Goal: Task Accomplishment & Management: Use online tool/utility

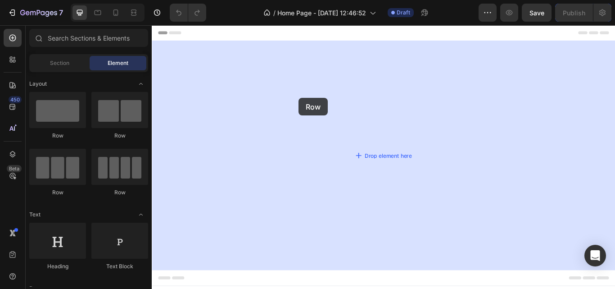
drag, startPoint x: 210, startPoint y: 136, endPoint x: 324, endPoint y: 110, distance: 116.9
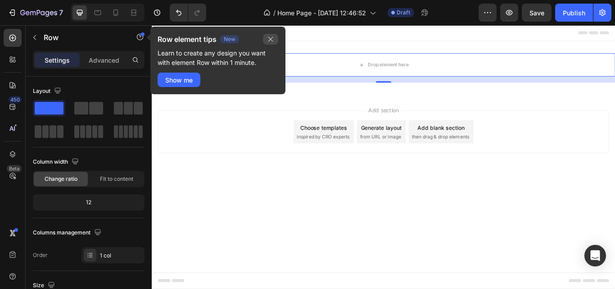
click at [273, 40] on icon "button" at bounding box center [270, 39] width 7 height 7
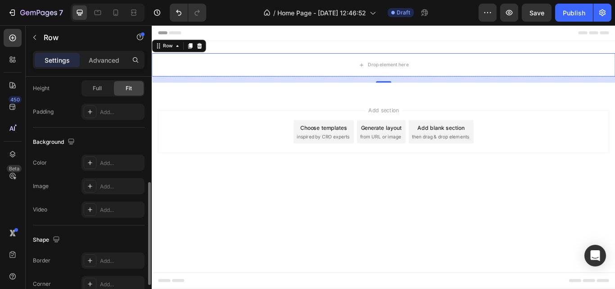
scroll to position [242, 0]
click at [110, 163] on div "Add..." at bounding box center [121, 163] width 42 height 8
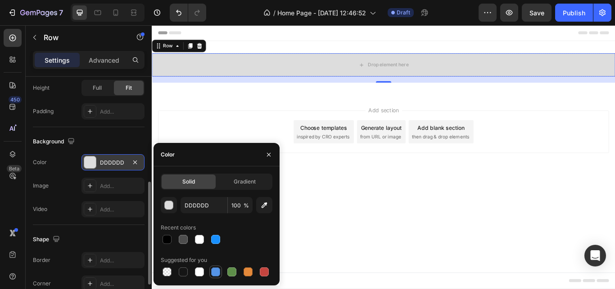
click at [218, 268] on div at bounding box center [215, 271] width 9 height 9
type input "5594E7"
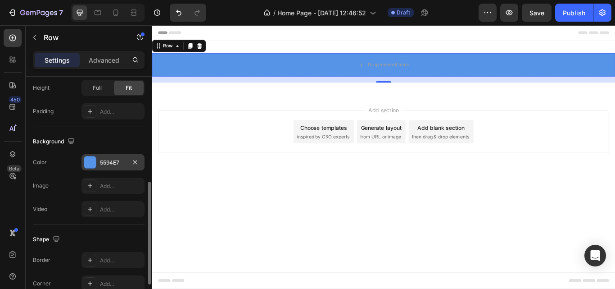
click at [53, 182] on div "Image Add..." at bounding box center [89, 185] width 112 height 16
click at [100, 187] on div "Add..." at bounding box center [113, 185] width 63 height 16
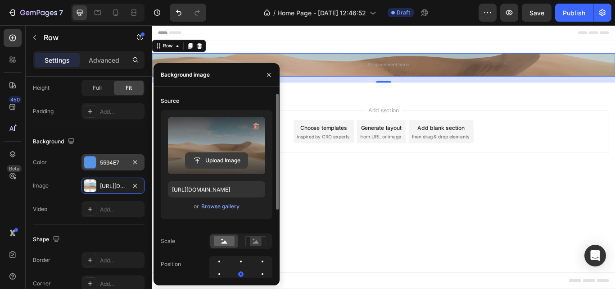
click at [215, 156] on input "file" at bounding box center [217, 160] width 62 height 15
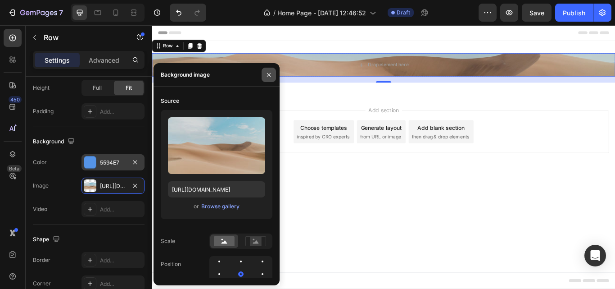
click at [268, 73] on icon "button" at bounding box center [268, 74] width 7 height 7
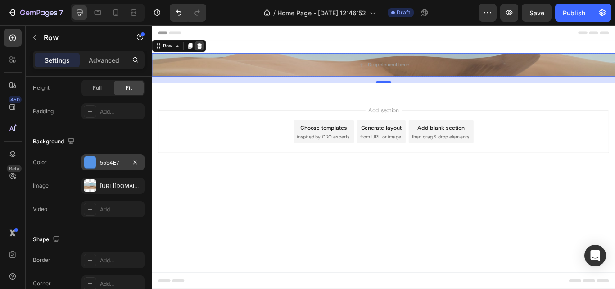
click at [208, 49] on icon at bounding box center [207, 49] width 6 height 6
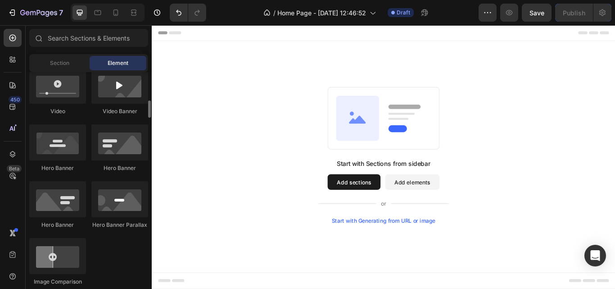
scroll to position [359, 0]
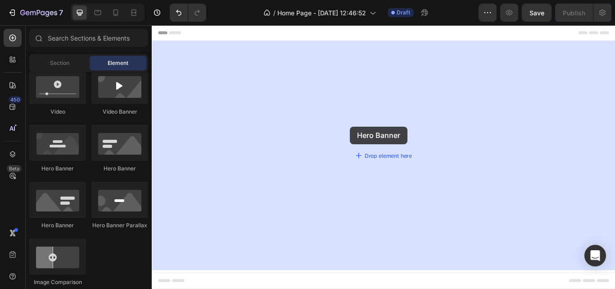
drag, startPoint x: 272, startPoint y: 170, endPoint x: 383, endPoint y: 143, distance: 114.9
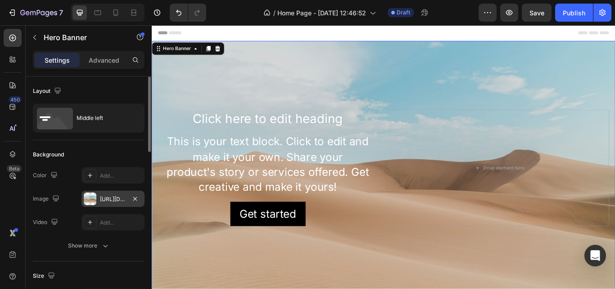
click at [88, 195] on div at bounding box center [90, 198] width 13 height 13
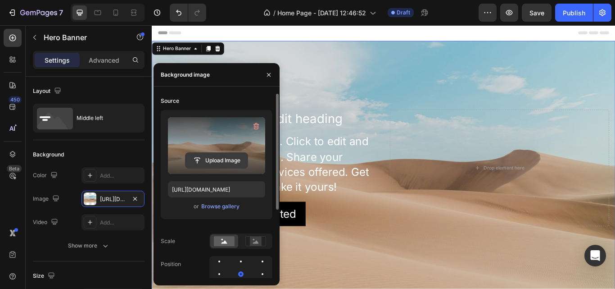
click at [214, 158] on input "file" at bounding box center [217, 160] width 62 height 15
type input "C:\fakepath\soap4.avif"
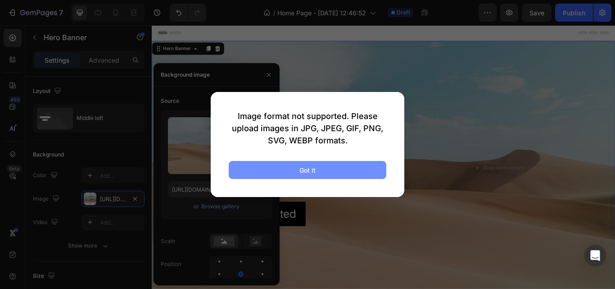
click at [304, 165] on div "Got it" at bounding box center [308, 169] width 16 height 9
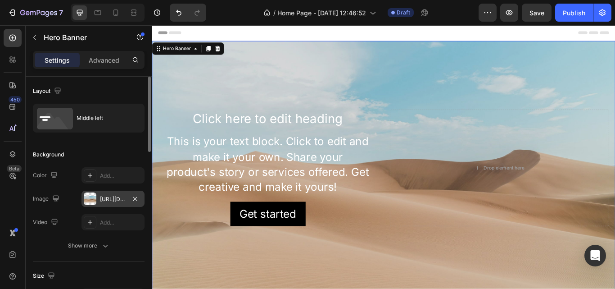
click at [86, 198] on div at bounding box center [90, 198] width 13 height 13
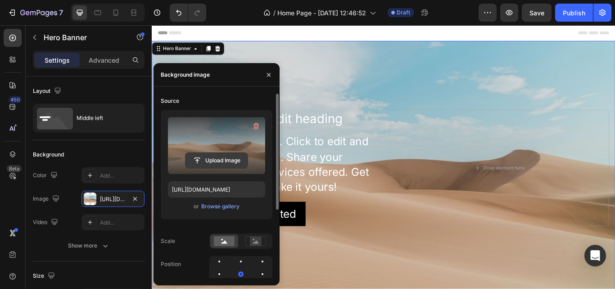
click at [210, 159] on input "file" at bounding box center [217, 160] width 62 height 15
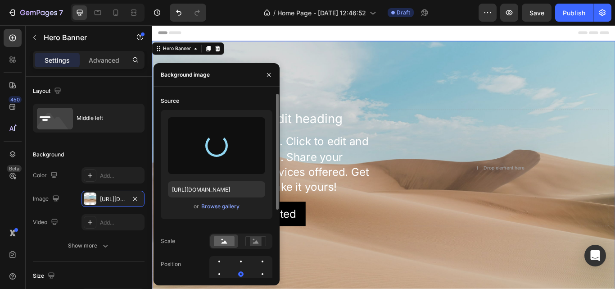
type input "https://cdn.shopify.com/s/files/1/0678/5915/2961/files/gempages_585819646230266…"
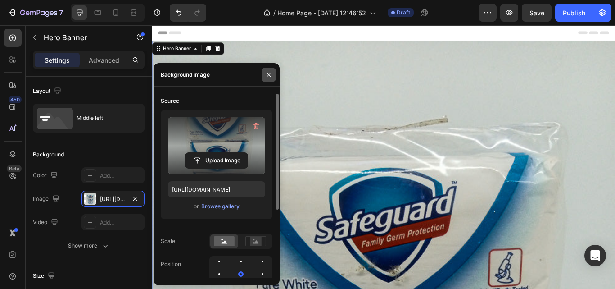
click at [271, 74] on icon "button" at bounding box center [268, 74] width 7 height 7
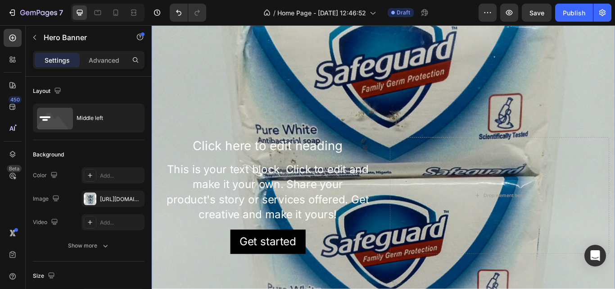
scroll to position [181, 0]
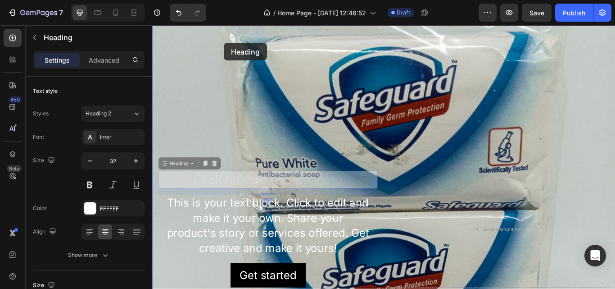
drag, startPoint x: 288, startPoint y: 161, endPoint x: 236, endPoint y: 46, distance: 126.2
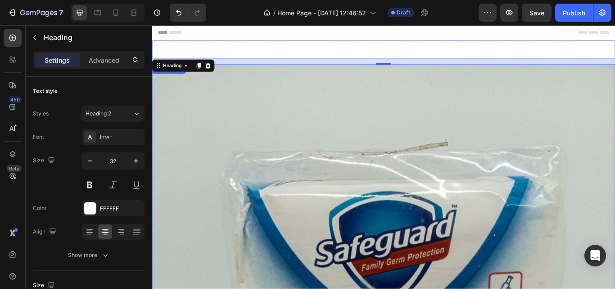
scroll to position [0, 0]
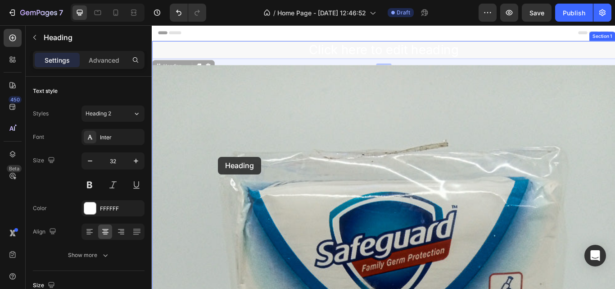
drag, startPoint x: 179, startPoint y: 71, endPoint x: 229, endPoint y: 178, distance: 118.5
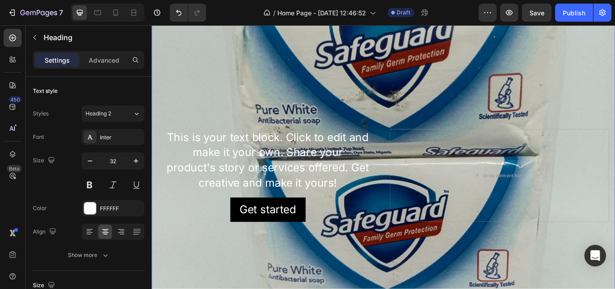
scroll to position [203, 0]
drag, startPoint x: 118, startPoint y: 111, endPoint x: 149, endPoint y: 95, distance: 34.9
click at [149, 95] on div "Text style Styles Heading 2 Font Inter Size 32 Color FFFFFF Align Show more Siz…" at bounding box center [89, 196] width 126 height 238
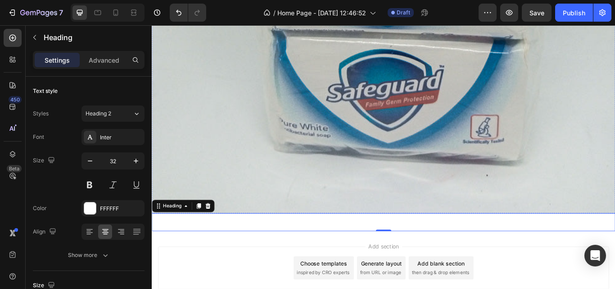
scroll to position [520, 0]
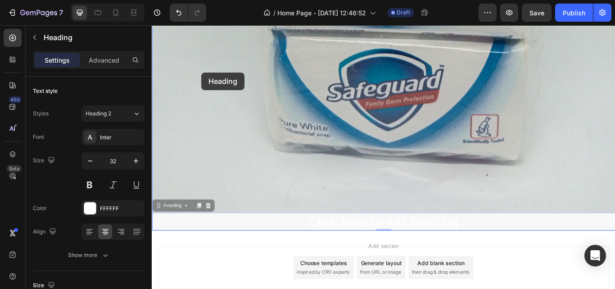
drag, startPoint x: 184, startPoint y: 220, endPoint x: 209, endPoint y: 82, distance: 141.1
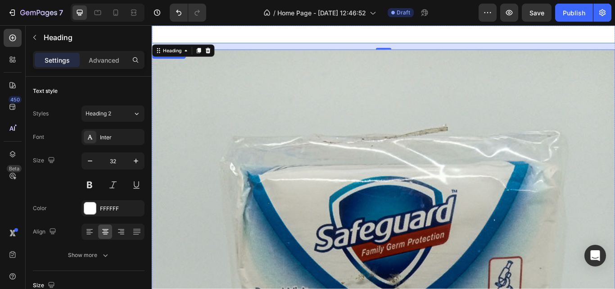
scroll to position [0, 0]
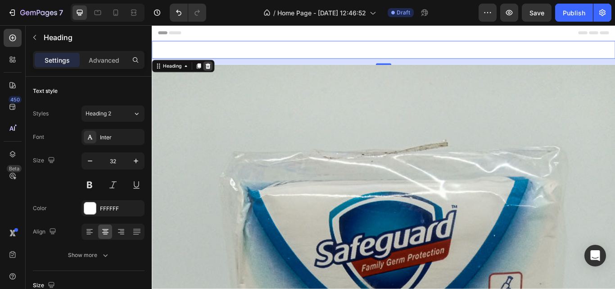
click at [217, 75] on icon at bounding box center [217, 72] width 6 height 6
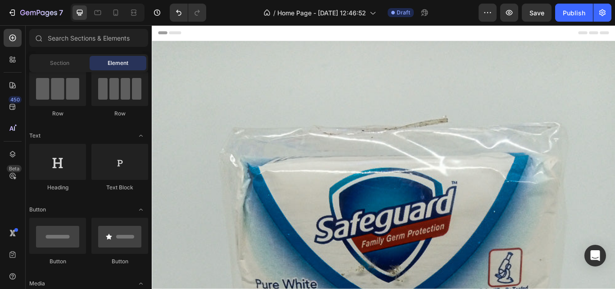
click at [176, 30] on span "Header" at bounding box center [179, 34] width 20 height 9
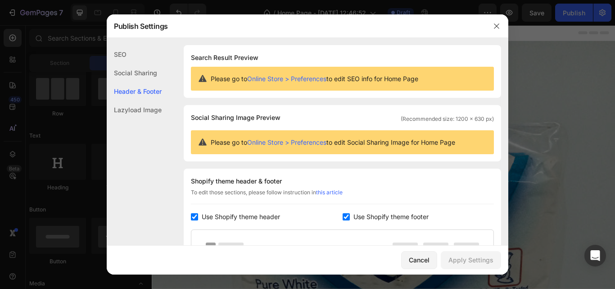
scroll to position [122, 0]
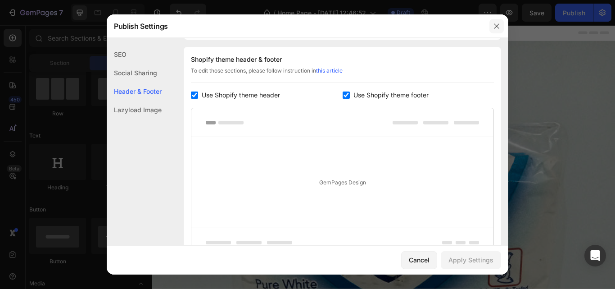
click at [496, 27] on icon "button" at bounding box center [496, 26] width 7 height 7
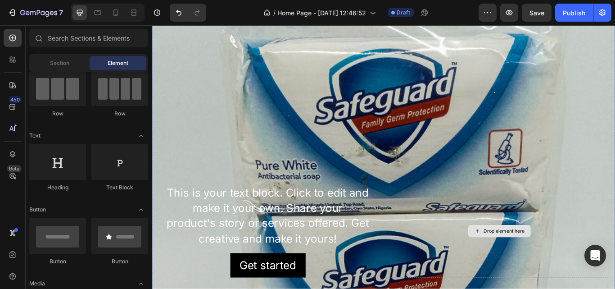
scroll to position [138, 0]
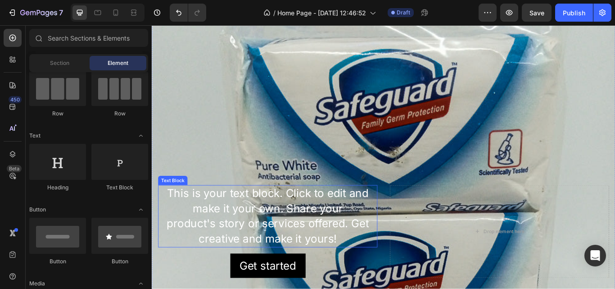
click at [318, 220] on div "This is your text block. Click to edit and make it your own. Share your product…" at bounding box center [287, 248] width 256 height 73
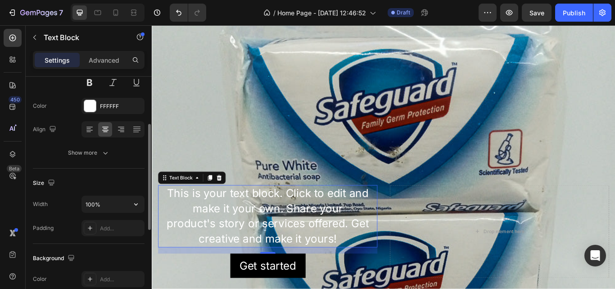
scroll to position [0, 0]
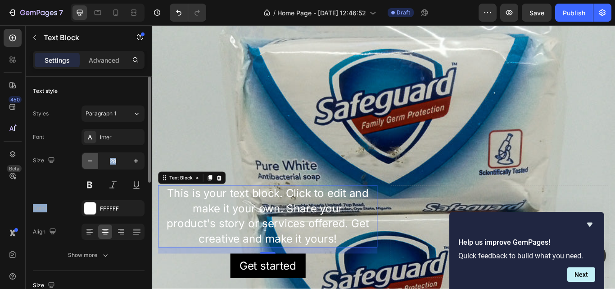
drag, startPoint x: 66, startPoint y: 197, endPoint x: 90, endPoint y: 153, distance: 50.6
click at [90, 153] on div "Font Inter Size 28 Color FFFFFF Align Show more" at bounding box center [89, 196] width 112 height 134
click at [62, 90] on div "Text style" at bounding box center [89, 91] width 112 height 14
click at [232, 200] on icon at bounding box center [230, 203] width 6 height 6
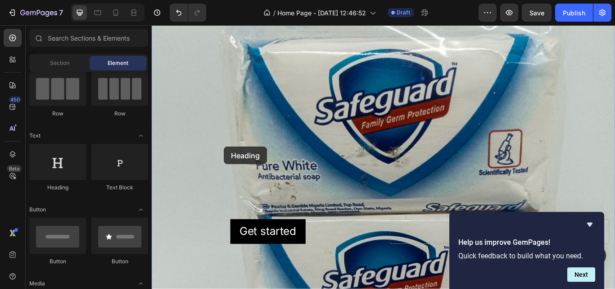
drag, startPoint x: 218, startPoint y: 185, endPoint x: 236, endPoint y: 167, distance: 25.2
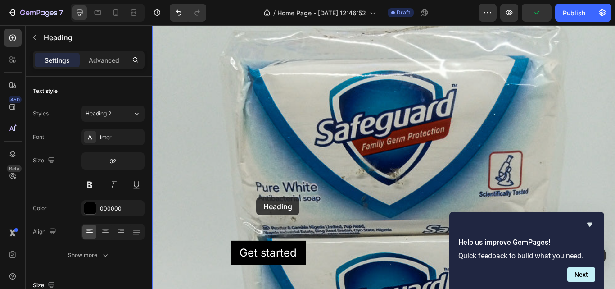
scroll to position [145, 0]
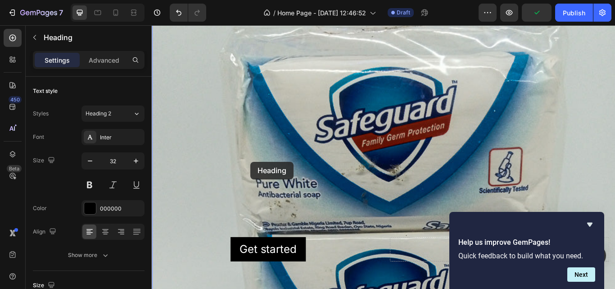
drag, startPoint x: 266, startPoint y: 51, endPoint x: 267, endPoint y: 184, distance: 133.3
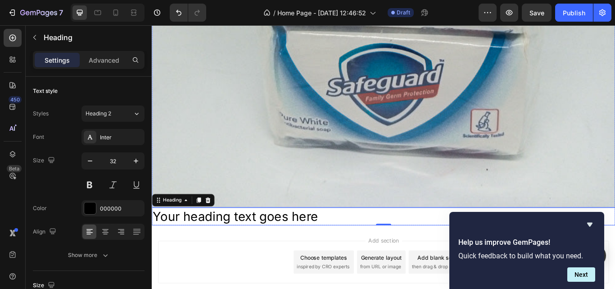
scroll to position [524, 0]
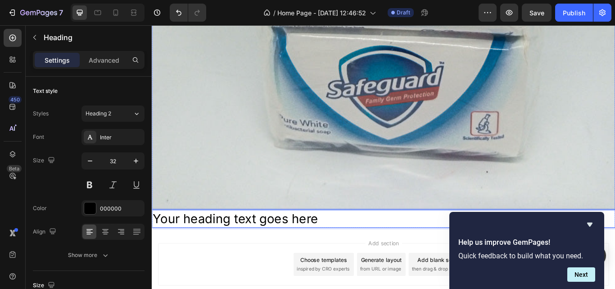
drag, startPoint x: 268, startPoint y: 241, endPoint x: 333, endPoint y: 137, distance: 122.5
drag, startPoint x: 306, startPoint y: 239, endPoint x: 315, endPoint y: 180, distance: 59.2
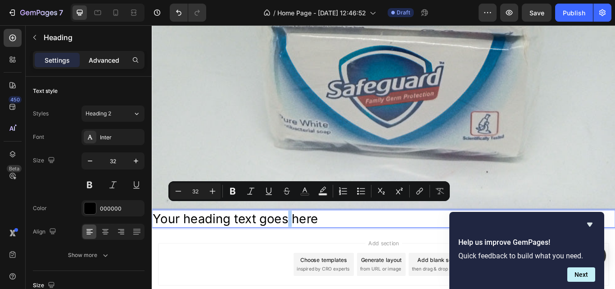
click at [117, 64] on p "Advanced" at bounding box center [104, 59] width 31 height 9
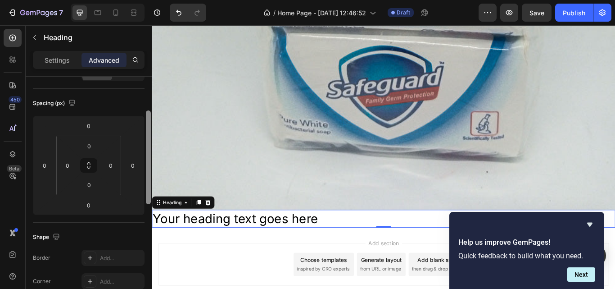
click at [147, 181] on div at bounding box center [148, 157] width 5 height 94
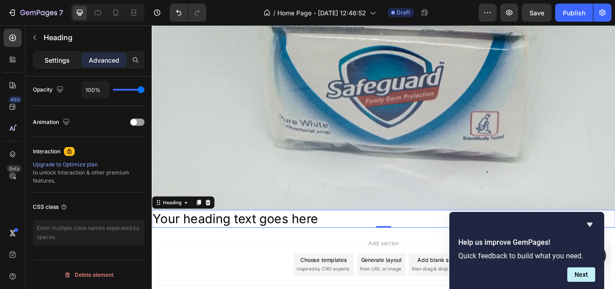
click at [52, 59] on p "Settings" at bounding box center [57, 59] width 25 height 9
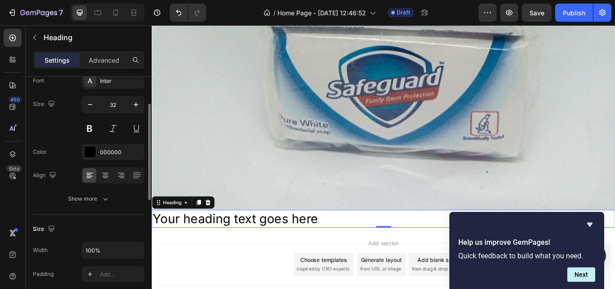
scroll to position [0, 0]
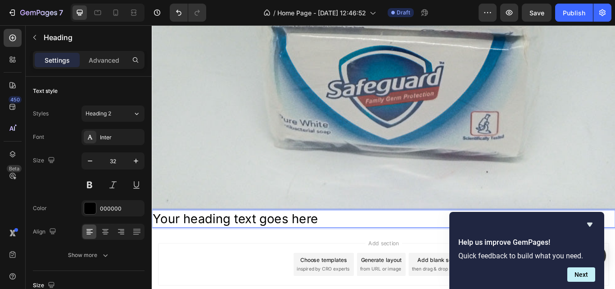
drag, startPoint x: 229, startPoint y: 239, endPoint x: 290, endPoint y: 245, distance: 60.7
drag, startPoint x: 290, startPoint y: 245, endPoint x: 277, endPoint y: 176, distance: 70.4
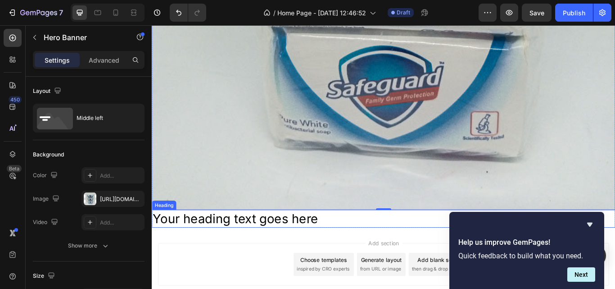
click at [228, 245] on p "Your heading text goes here" at bounding box center [422, 250] width 539 height 19
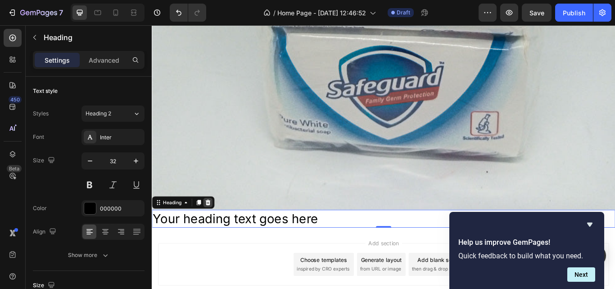
click at [218, 228] on icon at bounding box center [217, 231] width 7 height 7
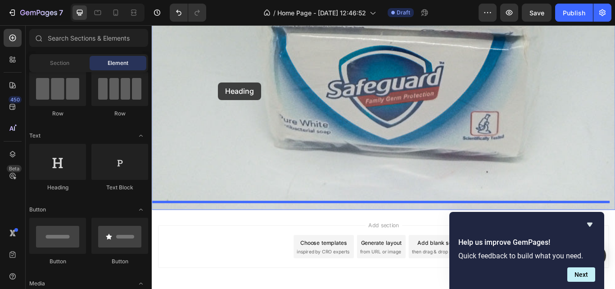
drag, startPoint x: 218, startPoint y: 201, endPoint x: 229, endPoint y: 92, distance: 109.1
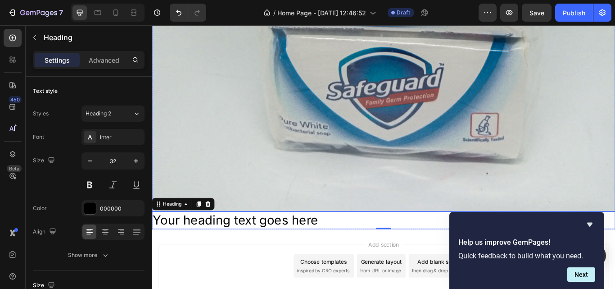
scroll to position [523, 0]
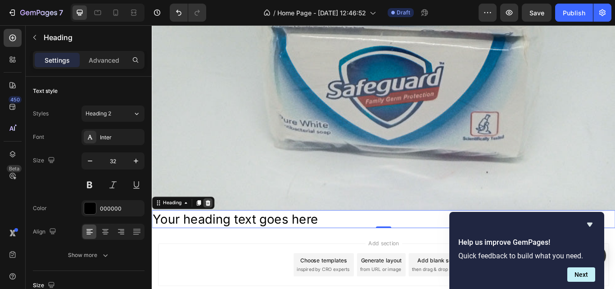
click at [222, 227] on div at bounding box center [217, 232] width 11 height 11
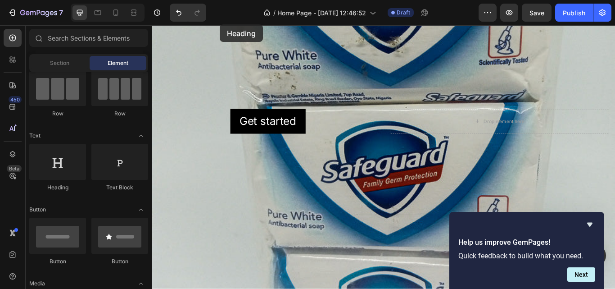
scroll to position [213, 0]
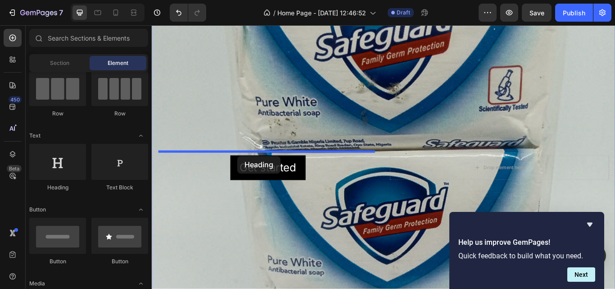
drag, startPoint x: 220, startPoint y: 191, endPoint x: 251, endPoint y: 177, distance: 34.1
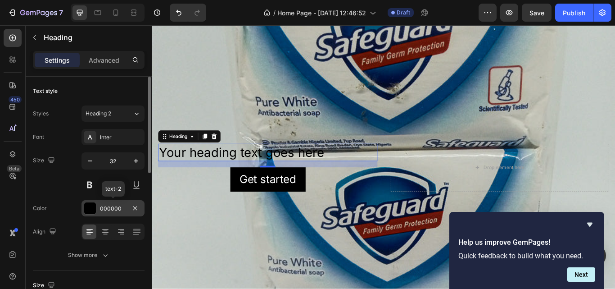
click at [91, 207] on div at bounding box center [90, 208] width 12 height 12
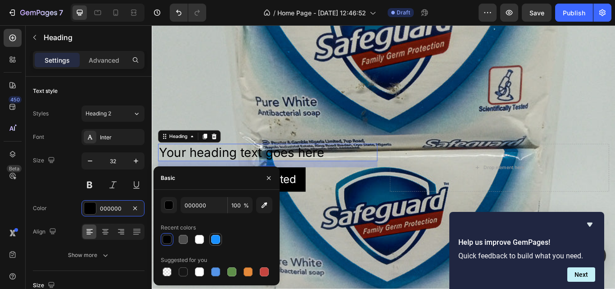
click at [220, 235] on div at bounding box center [215, 239] width 11 height 11
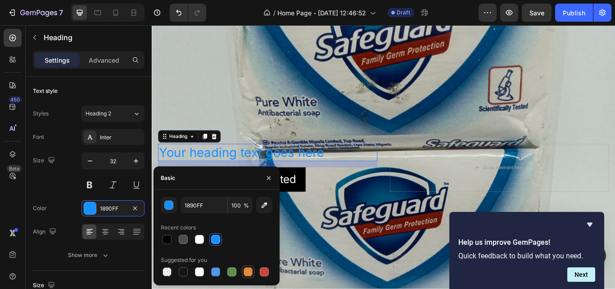
click at [246, 273] on div at bounding box center [248, 271] width 9 height 9
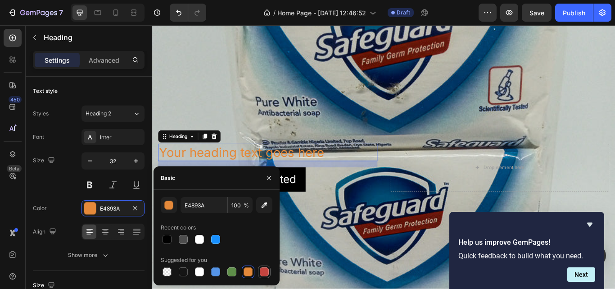
click at [269, 273] on div at bounding box center [264, 271] width 11 height 11
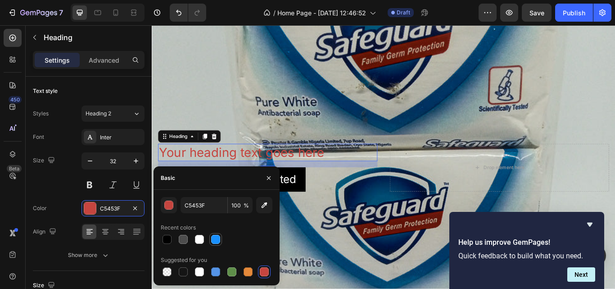
click at [221, 236] on div at bounding box center [215, 239] width 13 height 13
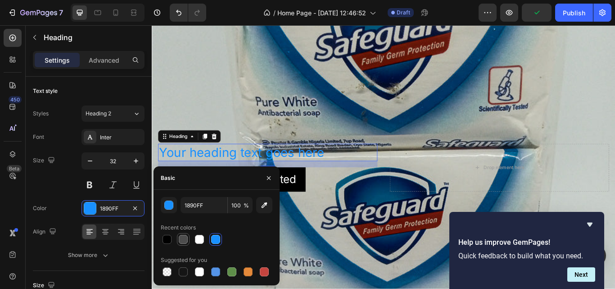
click at [186, 235] on div at bounding box center [183, 239] width 9 height 9
type input "4D4D4D"
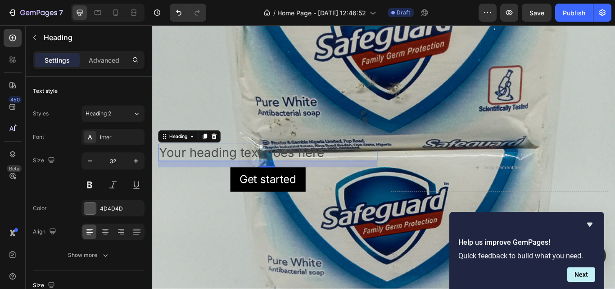
click at [238, 173] on h2 "Your heading text goes here" at bounding box center [287, 174] width 256 height 21
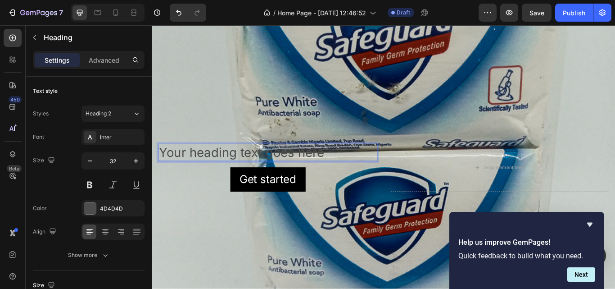
click at [390, 164] on p "Your heading text goes here" at bounding box center [287, 173] width 254 height 19
click at [269, 118] on div "Background Image" at bounding box center [422, 191] width 541 height 721
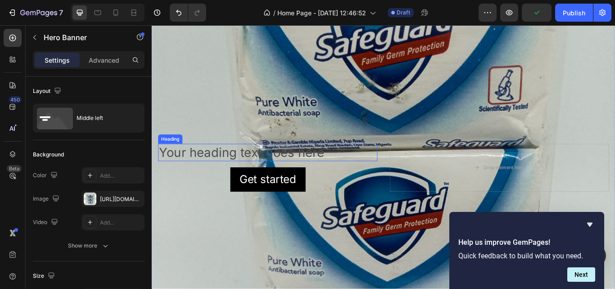
click at [254, 164] on p "Your heading text goes here" at bounding box center [287, 173] width 254 height 19
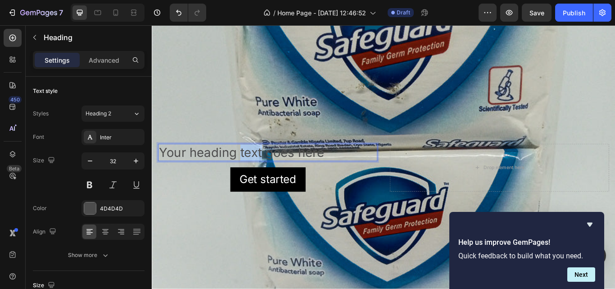
click at [254, 164] on p "Your heading text goes here" at bounding box center [287, 173] width 254 height 19
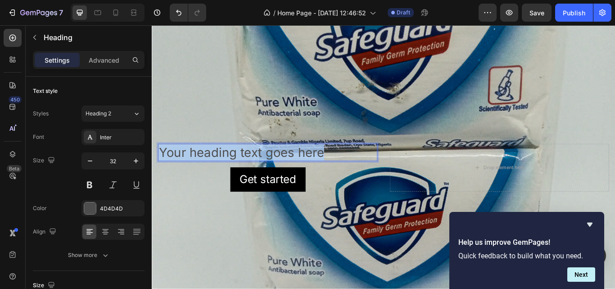
click at [254, 164] on p "Your heading text goes here" at bounding box center [287, 173] width 254 height 19
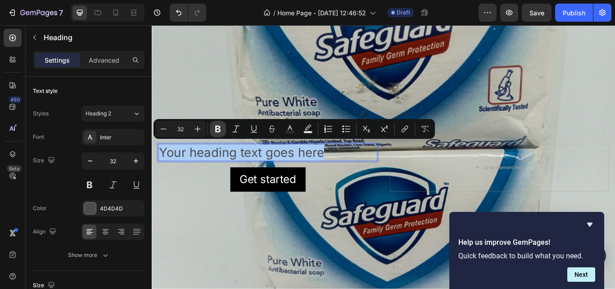
click at [216, 131] on icon "Editor contextual toolbar" at bounding box center [217, 129] width 5 height 7
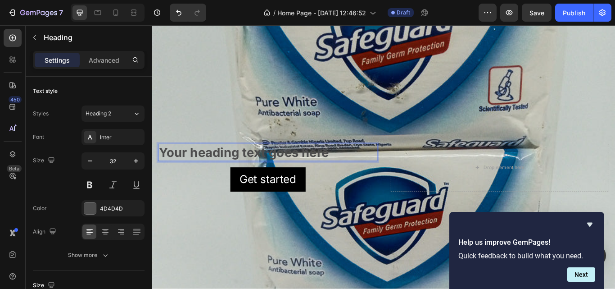
click at [289, 170] on strong "Your heading text goes here" at bounding box center [259, 174] width 198 height 18
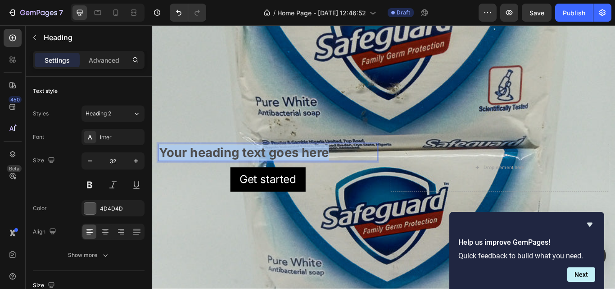
click at [289, 170] on strong "Your heading text goes here" at bounding box center [259, 174] width 198 height 18
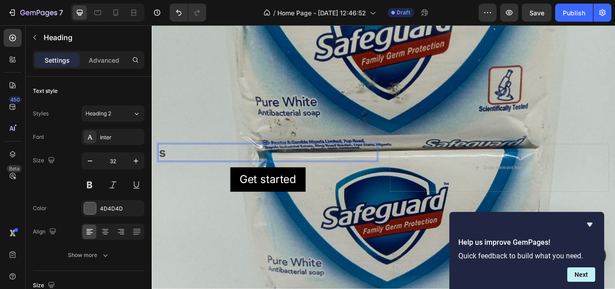
click at [186, 164] on p "s" at bounding box center [287, 173] width 254 height 19
click at [177, 164] on p "S" at bounding box center [287, 173] width 254 height 19
click at [218, 165] on p "poSh" at bounding box center [287, 173] width 254 height 19
click at [188, 168] on p "dd" at bounding box center [287, 173] width 254 height 19
click at [195, 166] on p "d" at bounding box center [287, 173] width 254 height 19
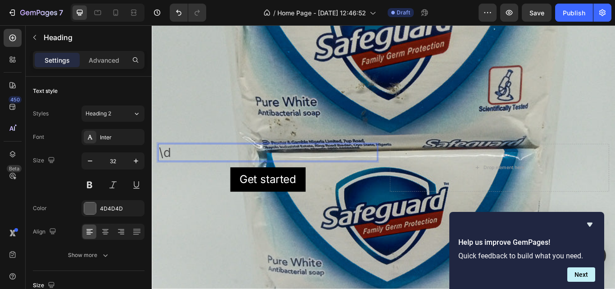
click at [181, 166] on p "\d" at bounding box center [287, 173] width 254 height 19
click at [218, 165] on h2 "Rich Text Editor. Editing area: main" at bounding box center [287, 174] width 256 height 21
click at [218, 164] on p "jjjjjjdgd" at bounding box center [287, 173] width 254 height 19
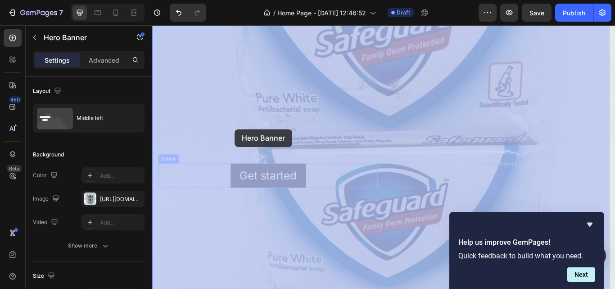
drag, startPoint x: 218, startPoint y: 163, endPoint x: 248, endPoint y: 146, distance: 34.7
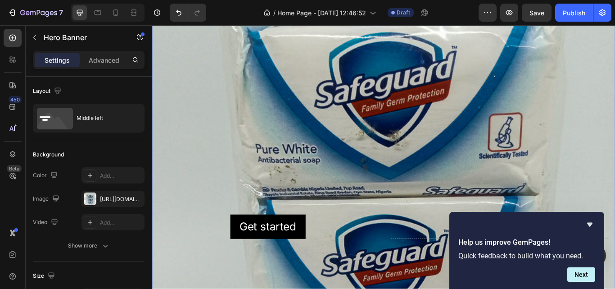
scroll to position [158, 0]
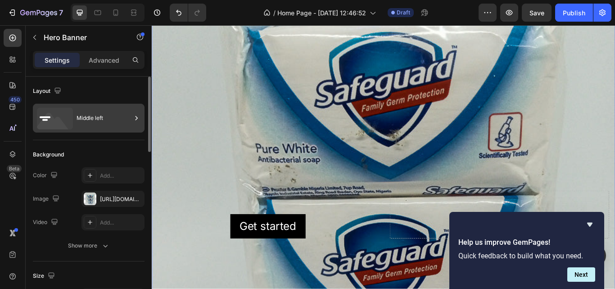
click at [49, 118] on icon at bounding box center [53, 124] width 32 height 22
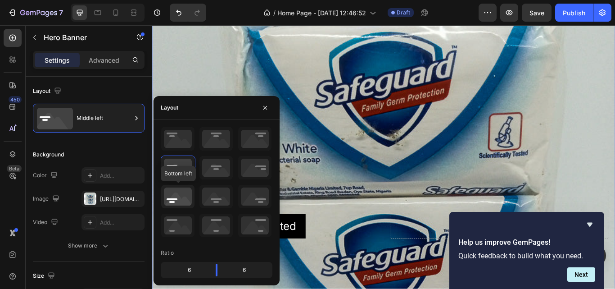
click at [181, 196] on icon at bounding box center [177, 196] width 33 height 23
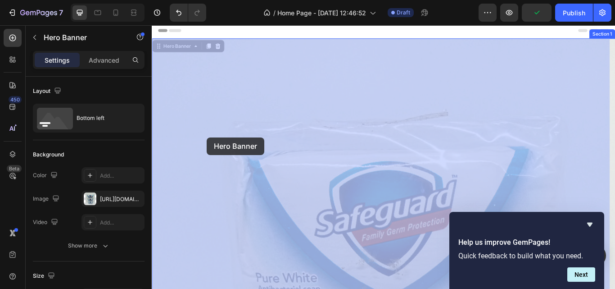
scroll to position [0, 0]
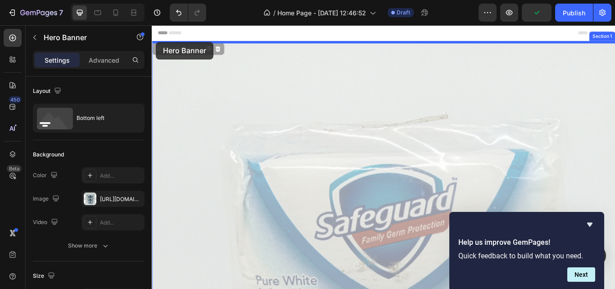
drag, startPoint x: 191, startPoint y: 51, endPoint x: 157, endPoint y: 43, distance: 34.3
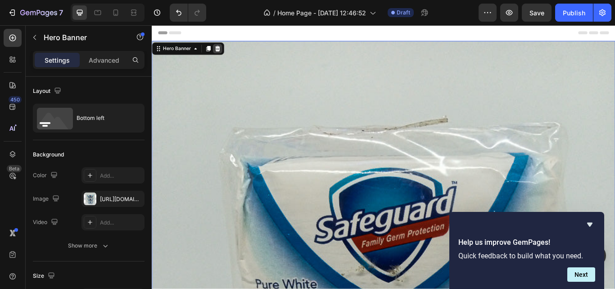
click at [227, 53] on icon at bounding box center [228, 52] width 7 height 7
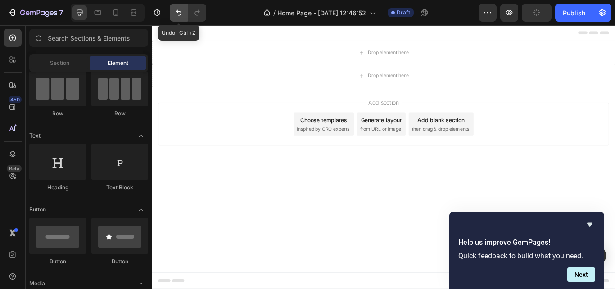
click at [182, 12] on icon "Undo/Redo" at bounding box center [178, 12] width 9 height 9
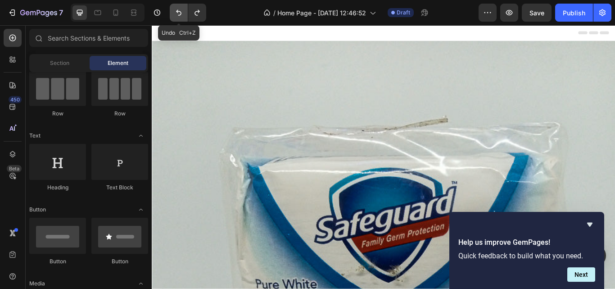
click at [182, 12] on icon "Undo/Redo" at bounding box center [178, 12] width 9 height 9
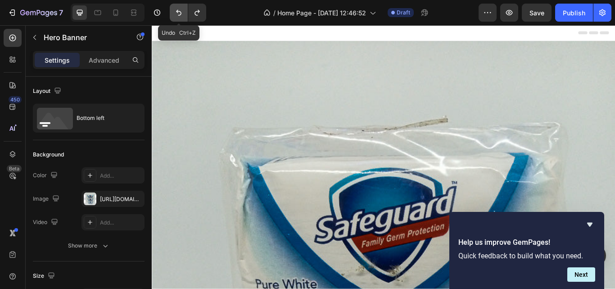
click at [182, 12] on icon "Undo/Redo" at bounding box center [178, 12] width 9 height 9
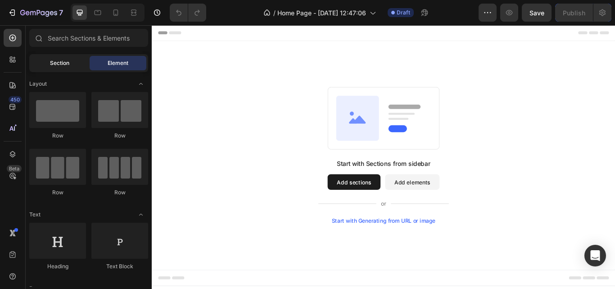
click at [68, 59] on div "Section" at bounding box center [59, 63] width 57 height 14
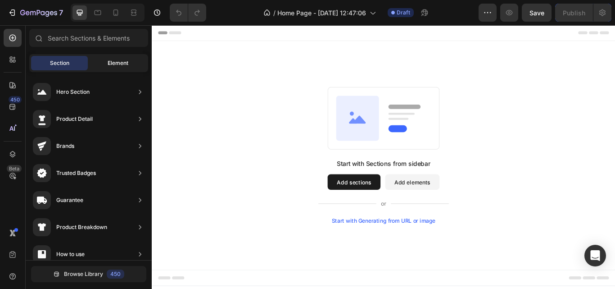
click at [107, 60] on div "Element" at bounding box center [118, 63] width 57 height 14
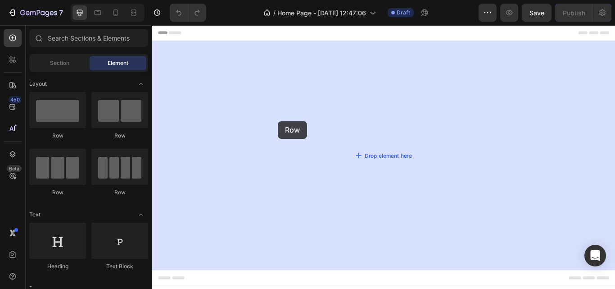
drag, startPoint x: 207, startPoint y: 141, endPoint x: 322, endPoint y: 143, distance: 114.9
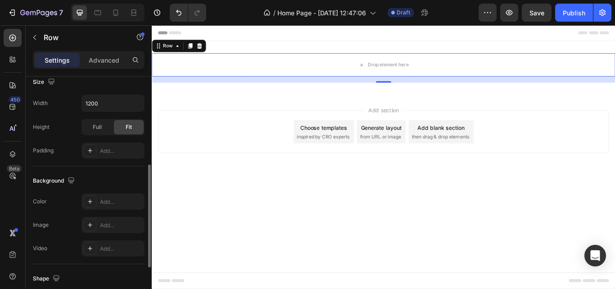
scroll to position [204, 0]
click at [95, 200] on div at bounding box center [90, 201] width 13 height 13
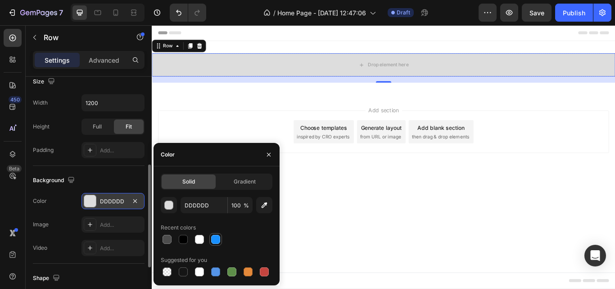
click at [216, 241] on div at bounding box center [215, 239] width 9 height 9
type input "1890FF"
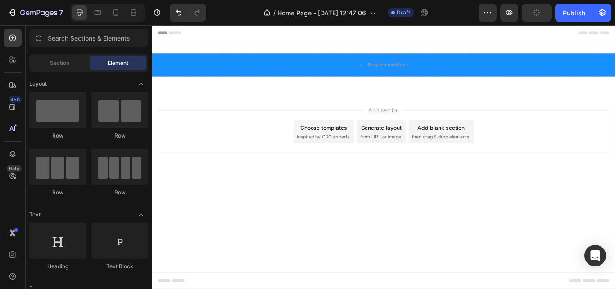
click at [355, 260] on body "Header Drop element here Row Section 1 Root Start with Sections from sidebar Ad…" at bounding box center [422, 178] width 541 height 307
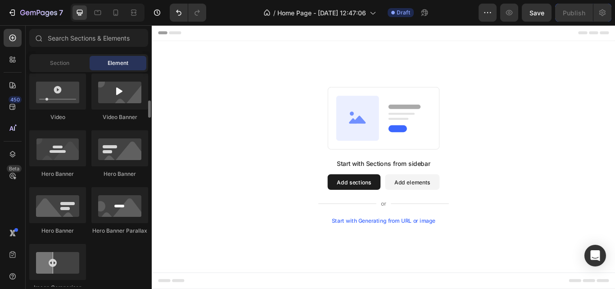
scroll to position [358, 0]
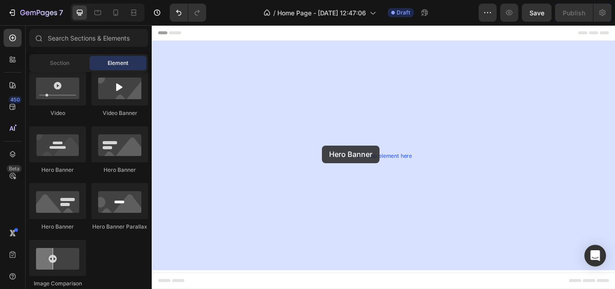
drag, startPoint x: 269, startPoint y: 176, endPoint x: 350, endPoint y: 166, distance: 82.2
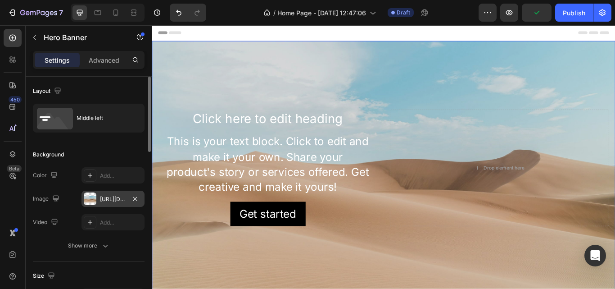
click at [88, 197] on div at bounding box center [90, 198] width 13 height 13
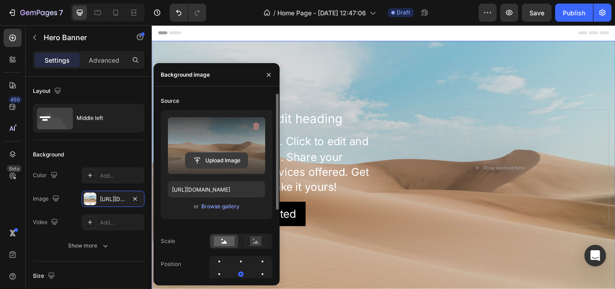
click at [230, 157] on input "file" at bounding box center [217, 160] width 62 height 15
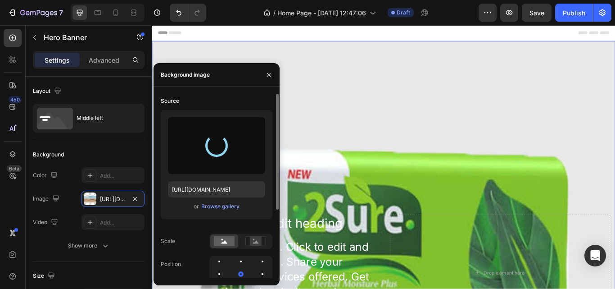
type input "[URL][DOMAIN_NAME]"
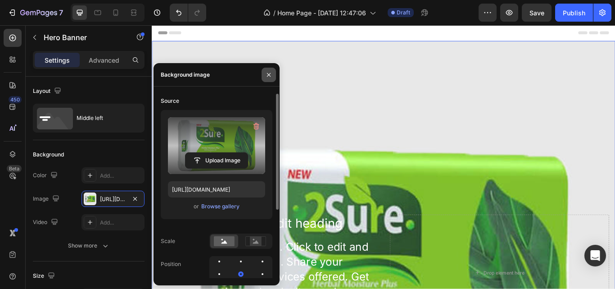
click at [273, 72] on button "button" at bounding box center [269, 75] width 14 height 14
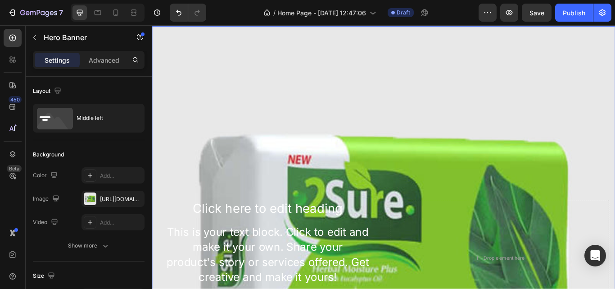
scroll to position [0, 0]
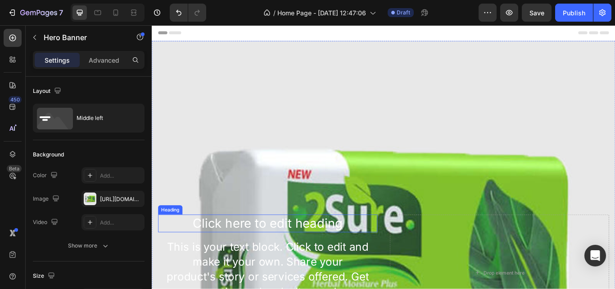
click at [295, 248] on h2 "Click here to edit heading" at bounding box center [287, 256] width 256 height 21
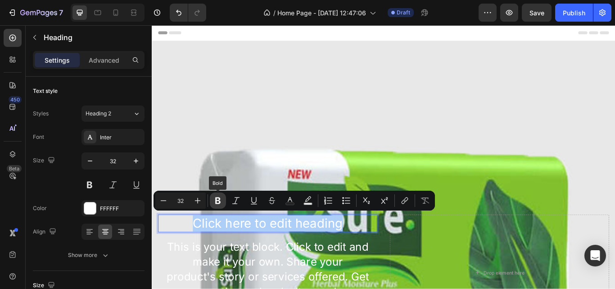
click at [215, 195] on button "Bold" at bounding box center [218, 200] width 16 height 16
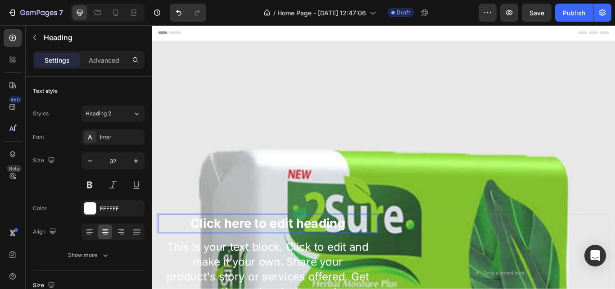
click at [269, 250] on strong "Click here to edit heading" at bounding box center [287, 256] width 181 height 18
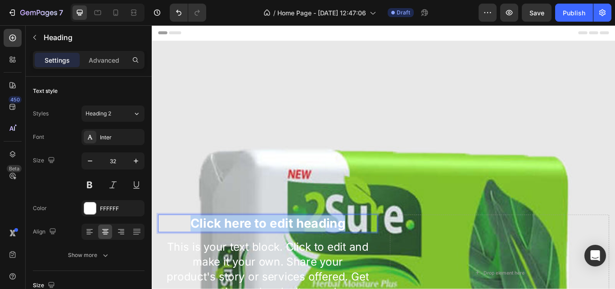
click at [269, 250] on strong "Click here to edit heading" at bounding box center [287, 256] width 181 height 18
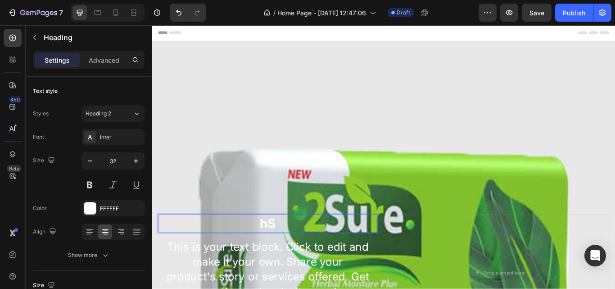
click at [305, 250] on p "hS" at bounding box center [287, 256] width 254 height 19
click at [305, 250] on p "s" at bounding box center [287, 256] width 254 height 19
click at [305, 250] on p "sh" at bounding box center [287, 256] width 254 height 19
click at [305, 250] on p "sho" at bounding box center [287, 256] width 254 height 19
click at [305, 250] on p "shop" at bounding box center [287, 256] width 254 height 19
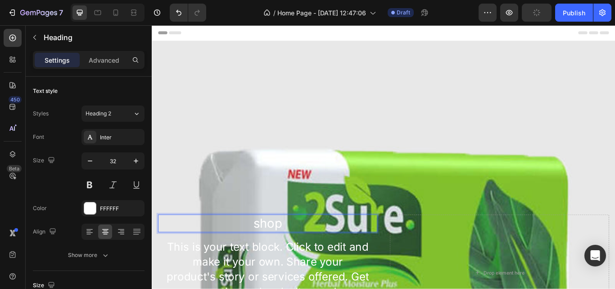
click at [305, 250] on p "shop" at bounding box center [287, 256] width 254 height 19
click at [138, 113] on icon at bounding box center [137, 113] width 8 height 9
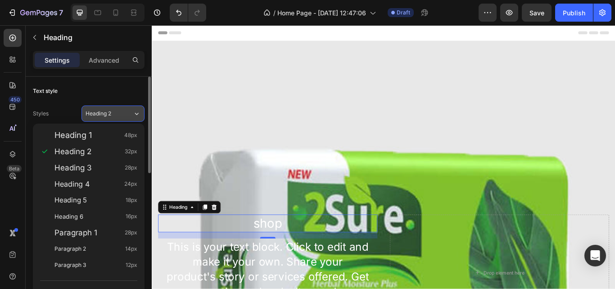
click at [138, 113] on icon at bounding box center [137, 113] width 8 height 9
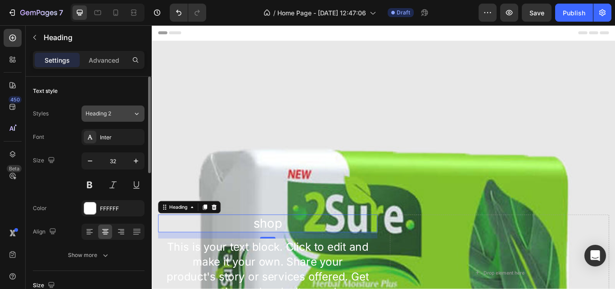
click at [138, 113] on icon at bounding box center [137, 113] width 8 height 9
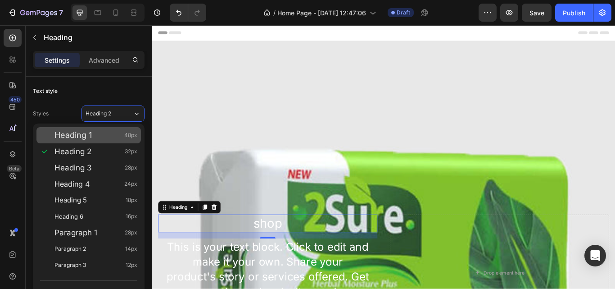
click at [120, 131] on div "Heading 1 48px" at bounding box center [96, 135] width 83 height 9
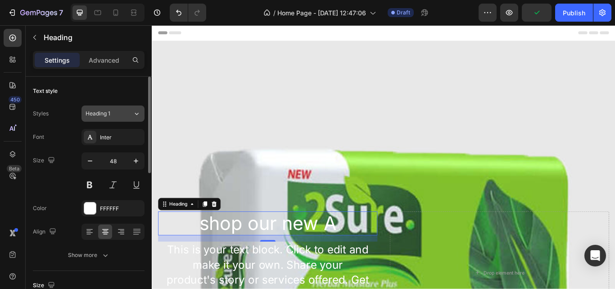
click at [138, 114] on icon at bounding box center [137, 114] width 4 height 2
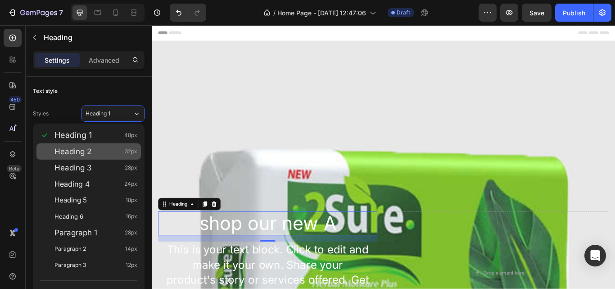
click at [126, 148] on span "32px" at bounding box center [131, 151] width 13 height 9
type input "32"
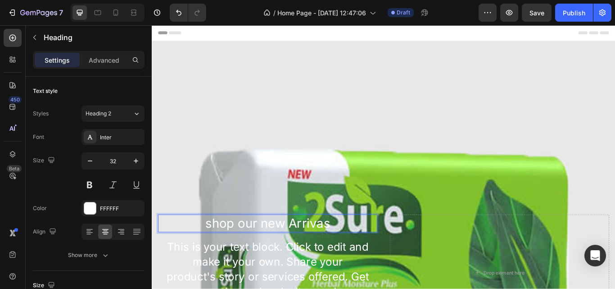
click at [283, 249] on p "shop our new Arrivas" at bounding box center [287, 256] width 254 height 19
click at [217, 251] on p "shop our New Arrivas" at bounding box center [287, 256] width 254 height 19
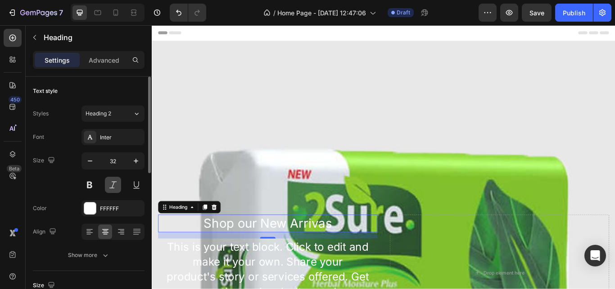
click at [114, 181] on button at bounding box center [113, 185] width 16 height 16
drag, startPoint x: 114, startPoint y: 181, endPoint x: 131, endPoint y: 188, distance: 18.0
click at [131, 188] on div at bounding box center [113, 185] width 63 height 16
click at [131, 188] on button at bounding box center [136, 185] width 16 height 16
click at [90, 204] on div at bounding box center [90, 208] width 12 height 12
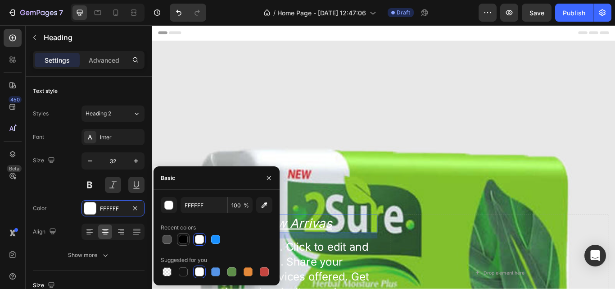
click at [183, 234] on div at bounding box center [183, 239] width 11 height 11
type input "000000"
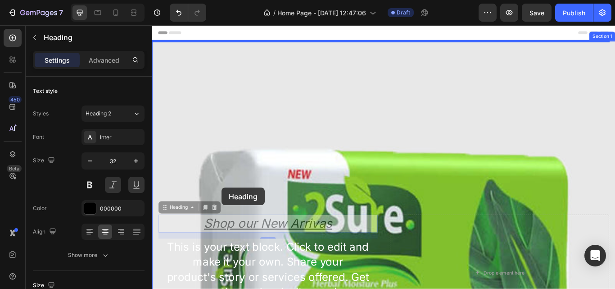
drag, startPoint x: 263, startPoint y: 252, endPoint x: 233, endPoint y: 214, distance: 47.5
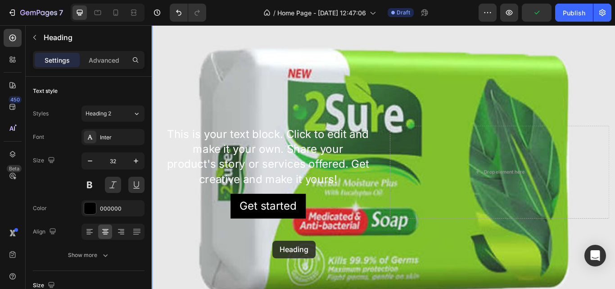
scroll to position [216, 0]
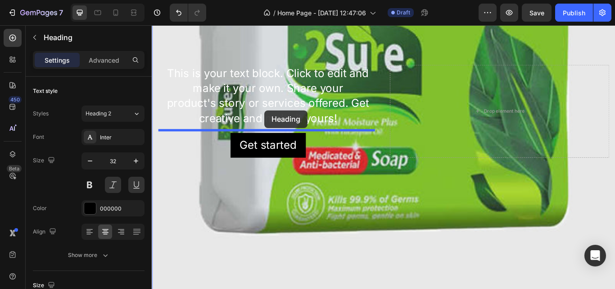
drag, startPoint x: 396, startPoint y: 48, endPoint x: 283, endPoint y: 124, distance: 136.3
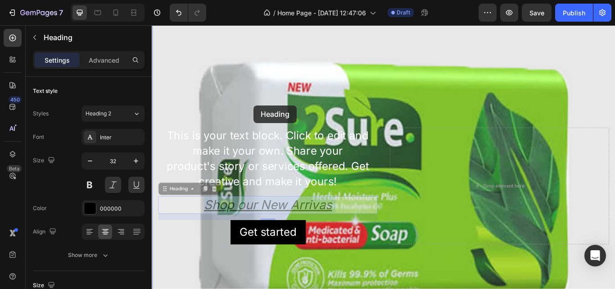
scroll to position [94, 0]
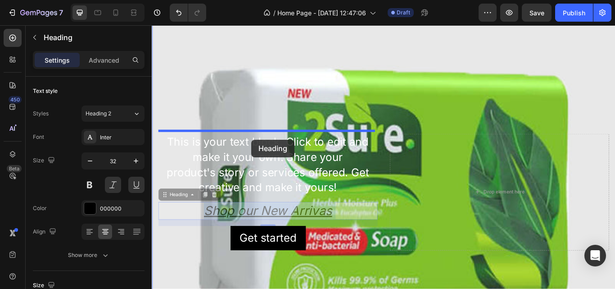
drag, startPoint x: 291, startPoint y: 141, endPoint x: 268, endPoint y: 159, distance: 29.0
click at [268, 159] on div "Header This is your text block. Click to edit and make it your own. Share your …" at bounding box center [422, 275] width 541 height 689
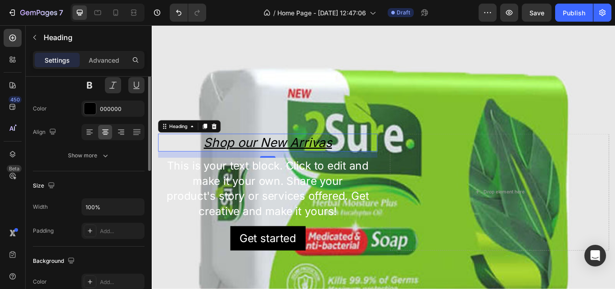
scroll to position [0, 0]
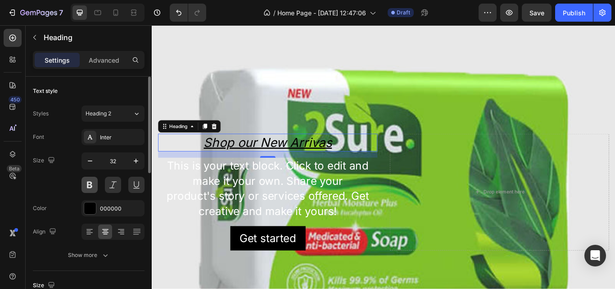
click at [95, 180] on button at bounding box center [90, 185] width 16 height 16
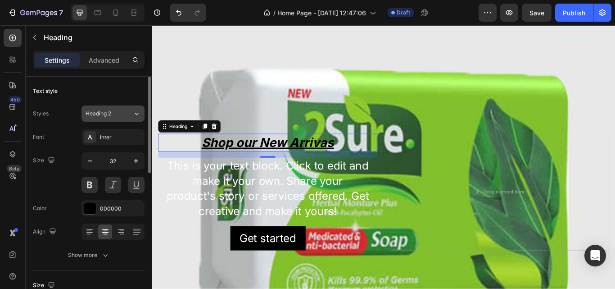
click at [134, 112] on icon at bounding box center [137, 113] width 8 height 9
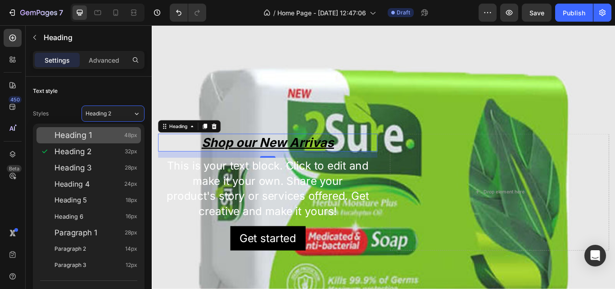
click at [124, 130] on div "Heading 1 48px" at bounding box center [88, 135] width 105 height 16
type input "48"
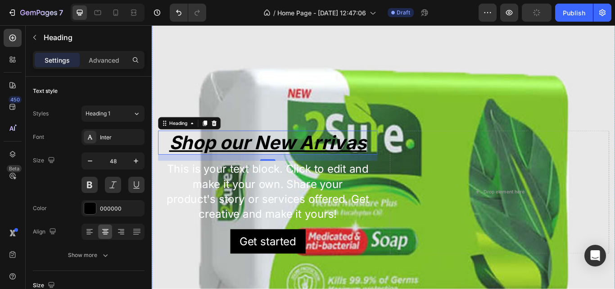
click at [251, 103] on div "Background Image" at bounding box center [422, 220] width 541 height 541
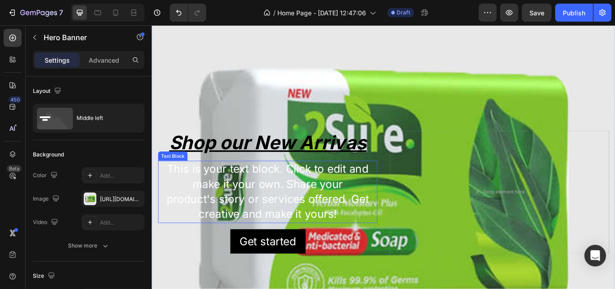
click at [286, 197] on div "This is your text block. Click to edit and make it your own. Share your product…" at bounding box center [287, 219] width 256 height 73
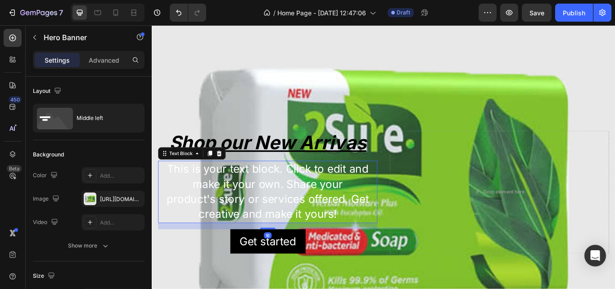
click at [286, 197] on p "This is your text block. Click to edit and make it your own. Share your product…" at bounding box center [287, 219] width 254 height 71
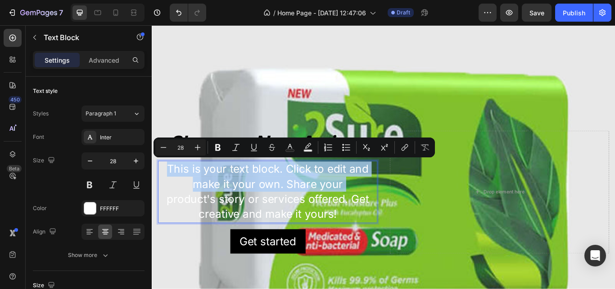
click at [296, 191] on p "This is your text block. Click to edit and make it your own. Share your product…" at bounding box center [287, 219] width 254 height 71
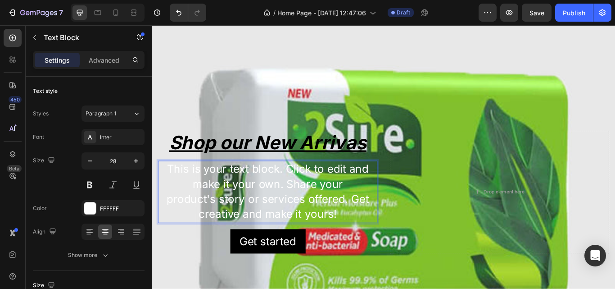
click at [380, 236] on p "This is your text block. Click to edit and make it your own. Share your product…" at bounding box center [287, 219] width 254 height 71
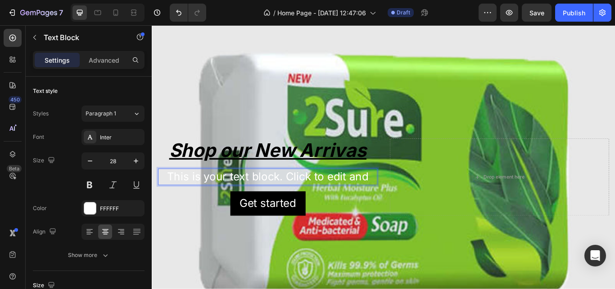
scroll to position [121, 0]
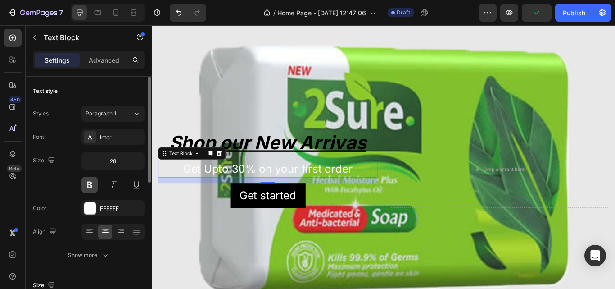
click at [88, 185] on button at bounding box center [90, 185] width 16 height 16
click at [91, 205] on div at bounding box center [90, 208] width 12 height 12
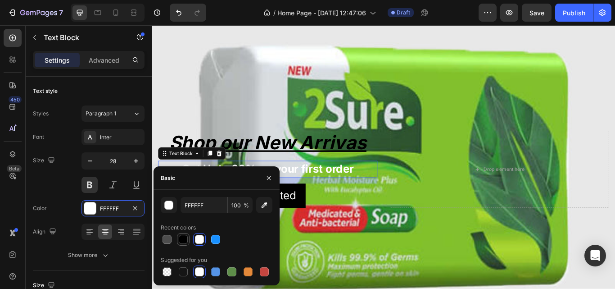
click at [178, 241] on div at bounding box center [183, 239] width 11 height 11
type input "000000"
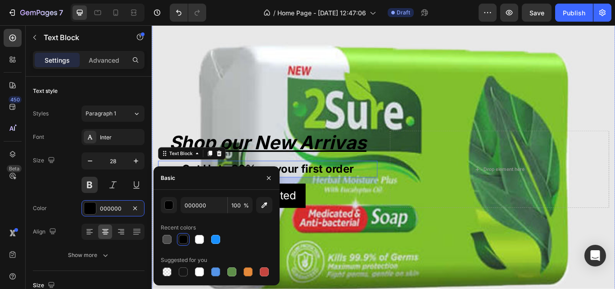
click at [469, 100] on div "Background Image" at bounding box center [422, 193] width 541 height 541
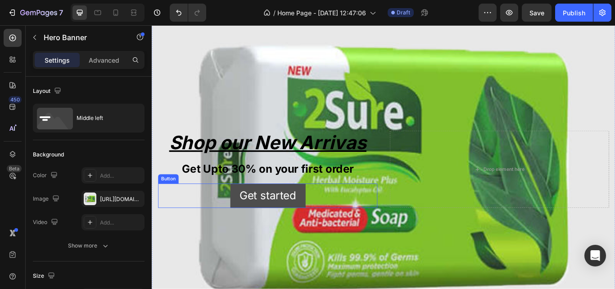
click at [324, 220] on button "Get started" at bounding box center [287, 224] width 88 height 28
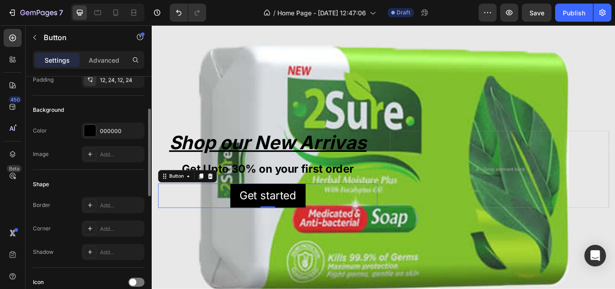
scroll to position [0, 0]
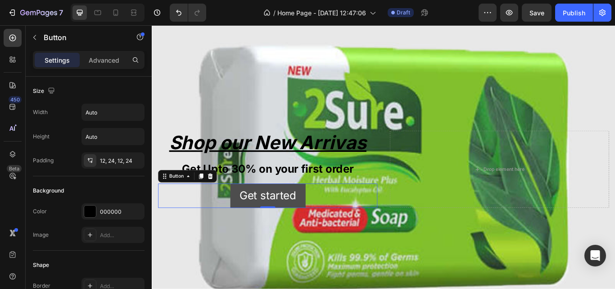
click at [250, 221] on button "Get started" at bounding box center [287, 224] width 88 height 28
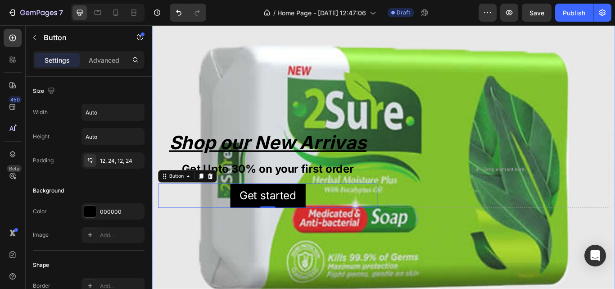
click at [236, 285] on div "Background Image" at bounding box center [422, 193] width 541 height 541
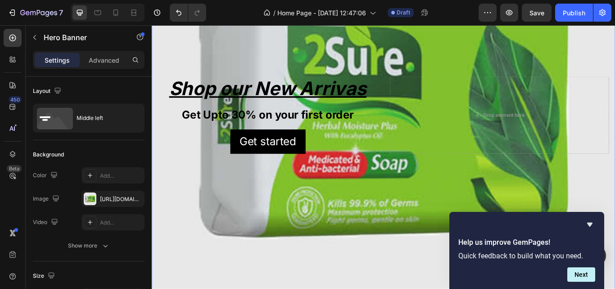
scroll to position [183, 0]
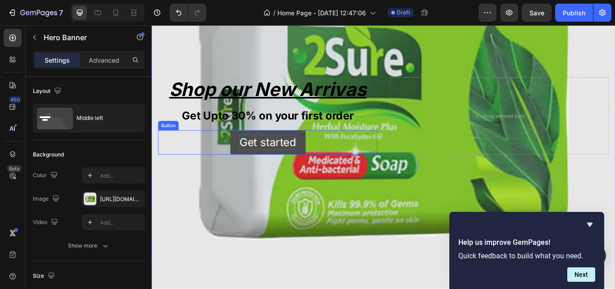
click at [273, 156] on div "Get started" at bounding box center [287, 162] width 66 height 18
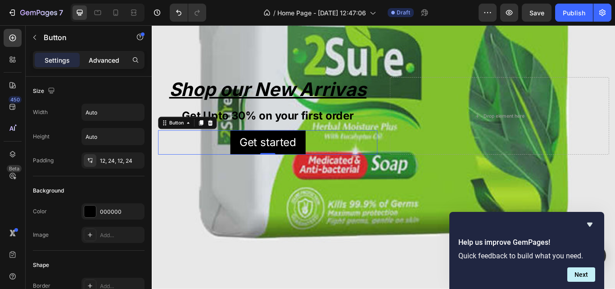
click at [109, 56] on p "Advanced" at bounding box center [104, 59] width 31 height 9
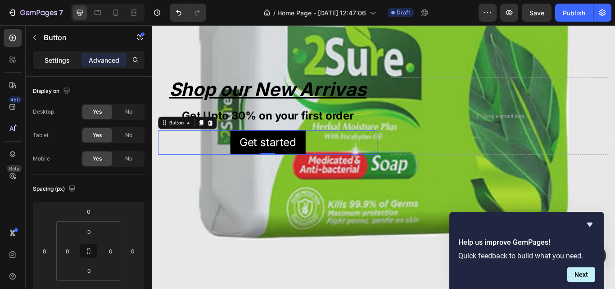
click at [68, 58] on p "Settings" at bounding box center [57, 59] width 25 height 9
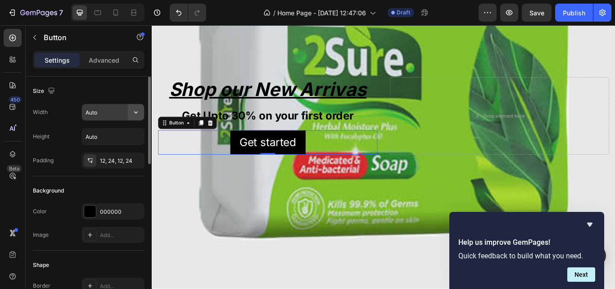
click at [136, 112] on icon "button" at bounding box center [136, 112] width 9 height 9
click at [105, 86] on div "Size" at bounding box center [89, 91] width 112 height 14
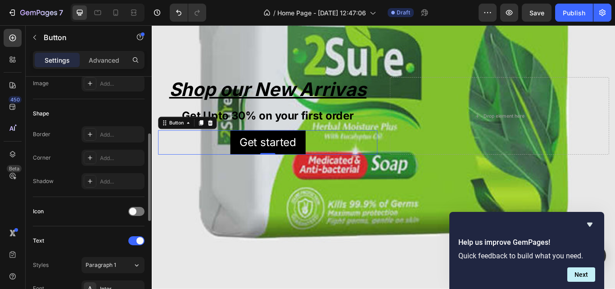
scroll to position [152, 0]
click at [140, 208] on div at bounding box center [136, 210] width 16 height 9
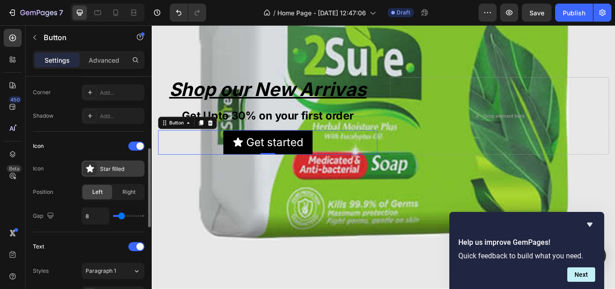
scroll to position [216, 0]
click at [87, 165] on icon at bounding box center [90, 168] width 9 height 9
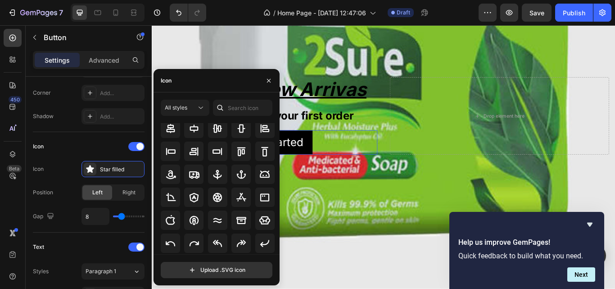
scroll to position [103, 0]
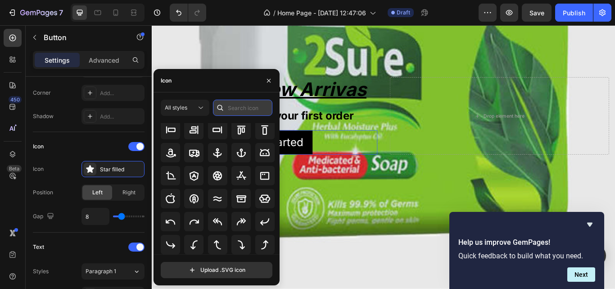
click at [234, 107] on input "text" at bounding box center [242, 108] width 59 height 16
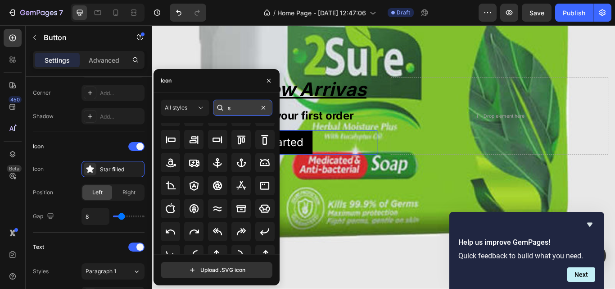
scroll to position [0, 0]
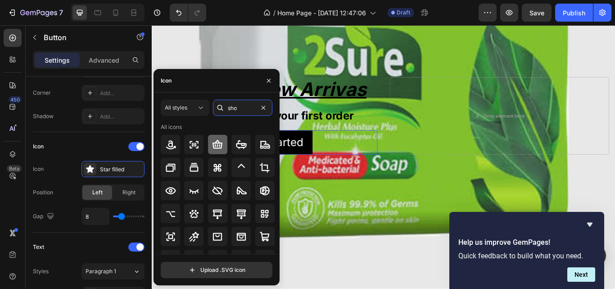
type input "sho"
click at [220, 143] on icon at bounding box center [217, 144] width 11 height 11
click at [274, 76] on button "button" at bounding box center [269, 80] width 14 height 14
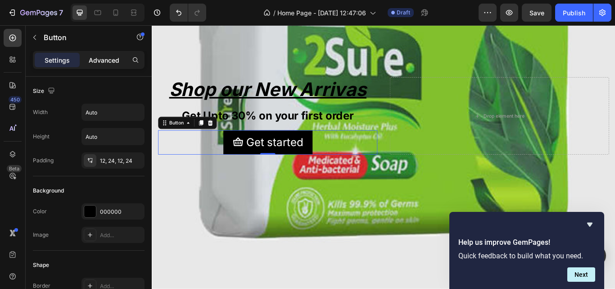
click at [95, 58] on p "Advanced" at bounding box center [104, 59] width 31 height 9
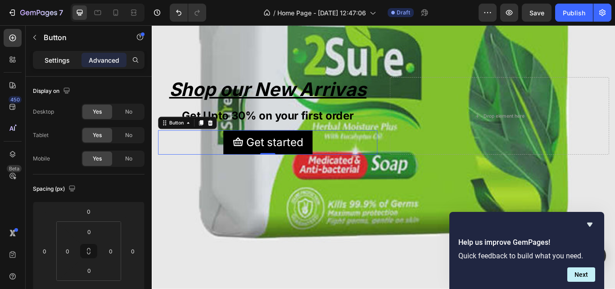
click at [63, 55] on div "Settings" at bounding box center [57, 60] width 45 height 14
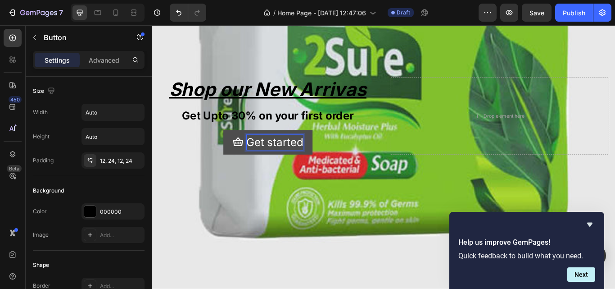
click at [297, 155] on div "Get started" at bounding box center [295, 162] width 66 height 18
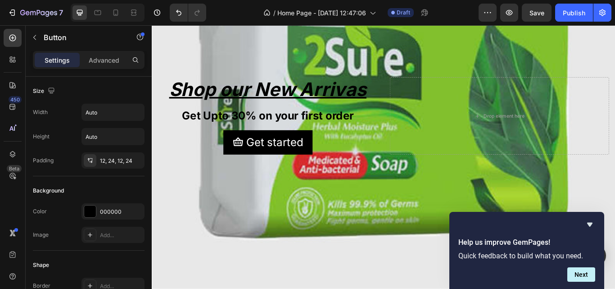
click at [192, 157] on div "Get started Button 0" at bounding box center [287, 162] width 256 height 28
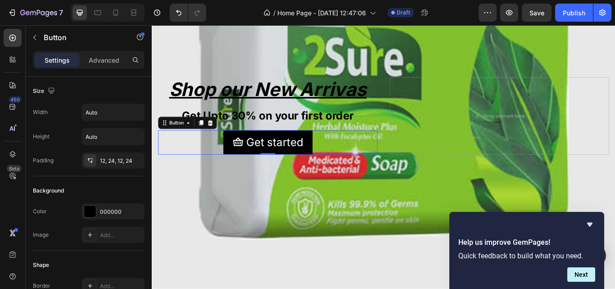
click at [192, 157] on div "Get started Button 0" at bounding box center [287, 162] width 256 height 28
click at [97, 10] on icon at bounding box center [98, 12] width 7 height 5
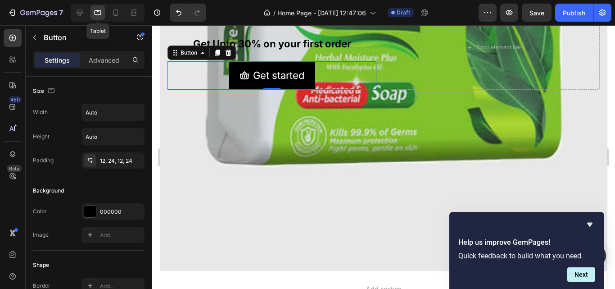
scroll to position [221, 0]
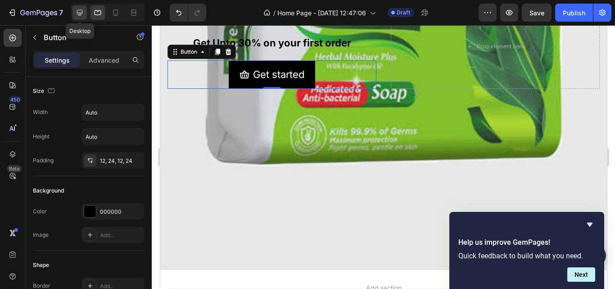
click at [77, 11] on icon at bounding box center [80, 13] width 6 height 6
type input "28"
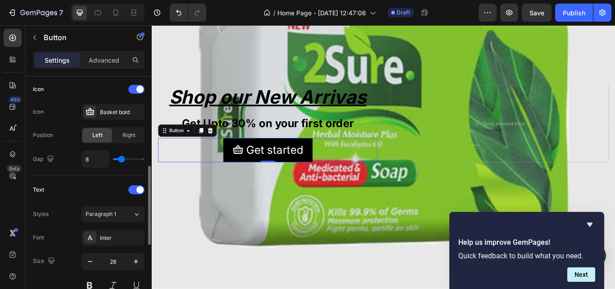
scroll to position [273, 0]
click at [114, 114] on div "Basket bold" at bounding box center [121, 113] width 42 height 8
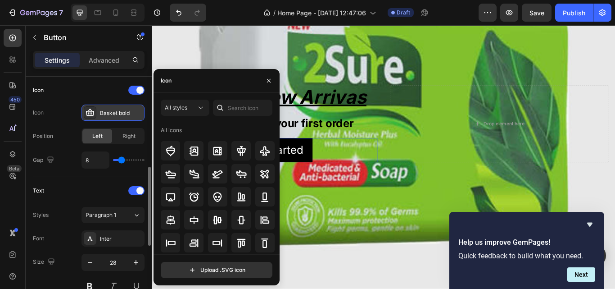
click at [90, 108] on icon at bounding box center [90, 112] width 9 height 9
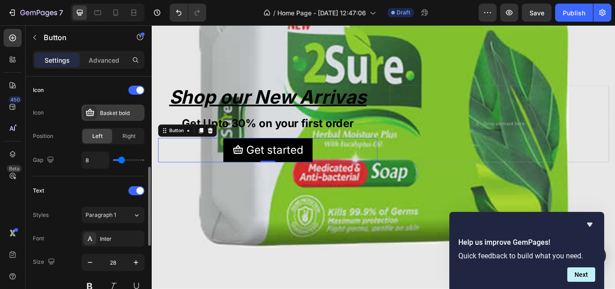
click at [90, 108] on icon at bounding box center [90, 112] width 9 height 9
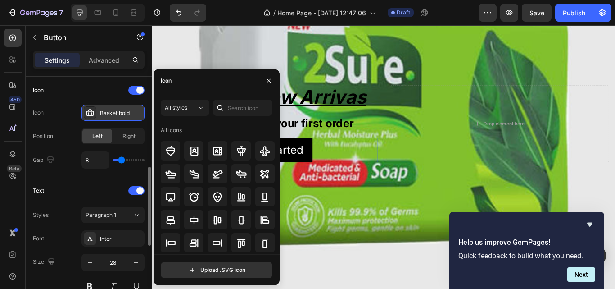
click at [90, 108] on icon at bounding box center [90, 112] width 9 height 9
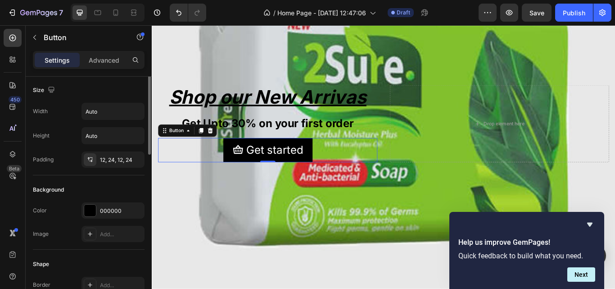
scroll to position [0, 0]
click at [15, 153] on icon at bounding box center [13, 154] width 6 height 6
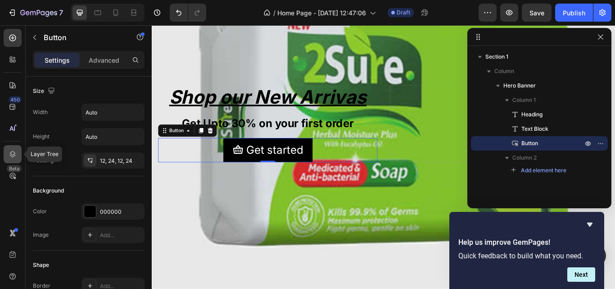
click at [15, 153] on icon at bounding box center [13, 154] width 6 height 6
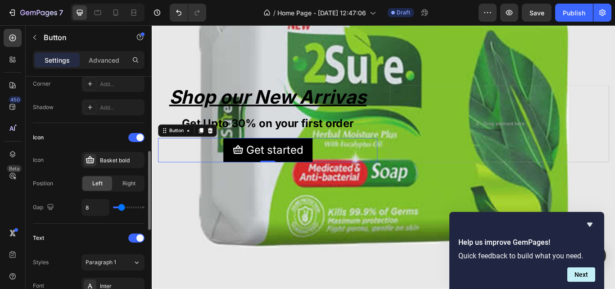
scroll to position [197, 0]
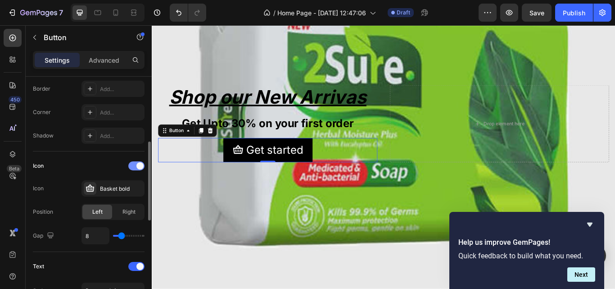
click at [139, 165] on span at bounding box center [139, 165] width 7 height 7
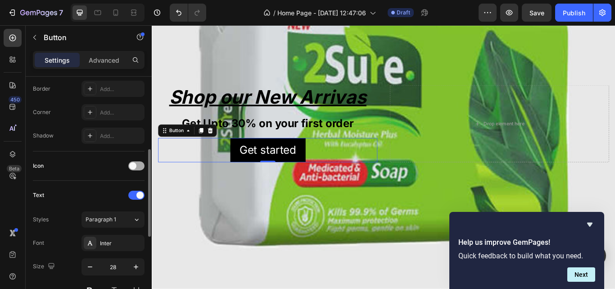
click at [139, 165] on div at bounding box center [136, 165] width 16 height 9
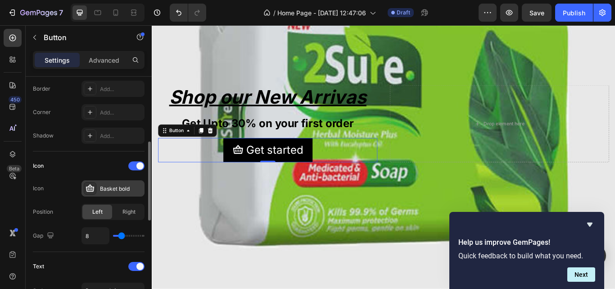
click at [126, 186] on div "Basket bold" at bounding box center [121, 189] width 42 height 8
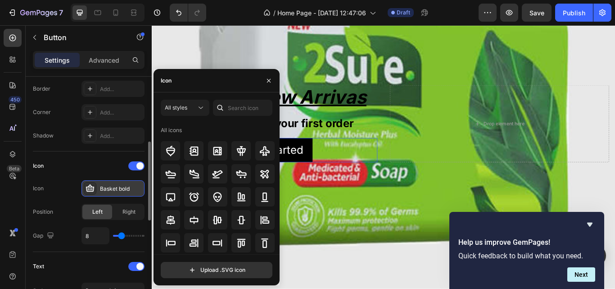
click at [126, 186] on div "Basket bold" at bounding box center [121, 189] width 42 height 8
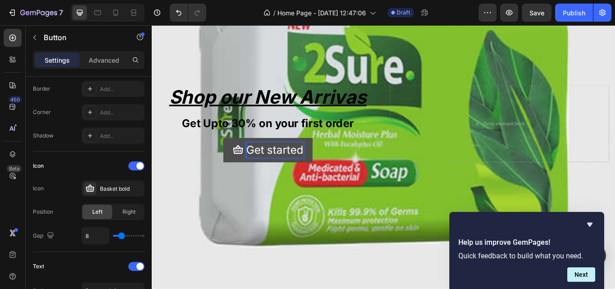
click at [308, 165] on p "Get started" at bounding box center [295, 171] width 66 height 18
click at [310, 165] on p "Get started" at bounding box center [295, 171] width 66 height 18
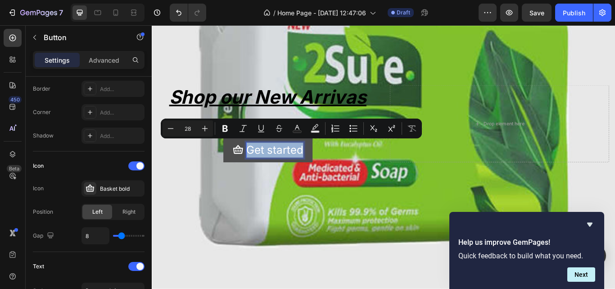
click at [310, 165] on p "Get started" at bounding box center [295, 171] width 66 height 18
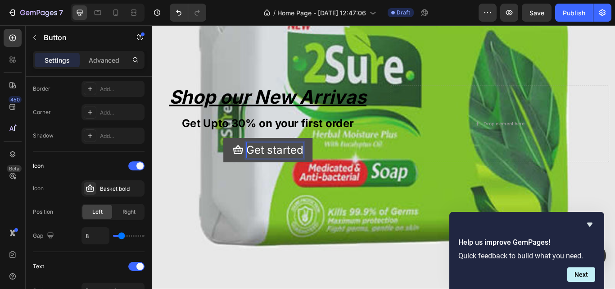
click at [310, 165] on p "Get started" at bounding box center [295, 171] width 66 height 18
